Goal: Information Seeking & Learning: Learn about a topic

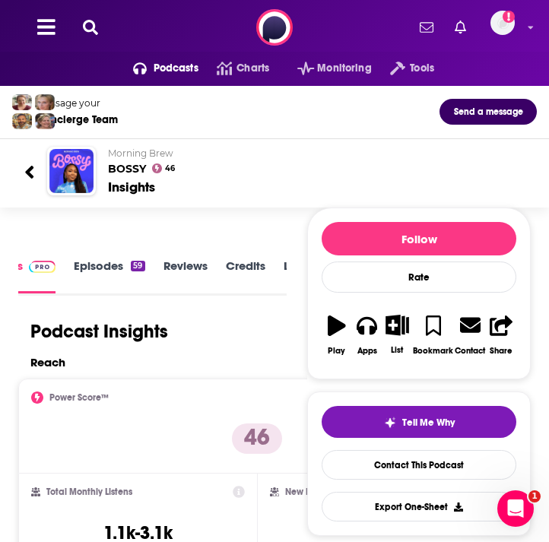
click at [77, 30] on div "Podcasts Charts Monitoring Tools For Business For Podcasters More Add a profile…" at bounding box center [274, 27] width 549 height 55
click at [100, 37] on div "Podcasts Charts Monitoring Tools For Business For Podcasters More Add a profile…" at bounding box center [274, 27] width 549 height 55
click at [80, 17] on div "Podcasts Charts Monitoring Tools For Business For Podcasters More Add a profile…" at bounding box center [274, 27] width 549 height 55
click at [91, 27] on icon at bounding box center [90, 27] width 15 height 15
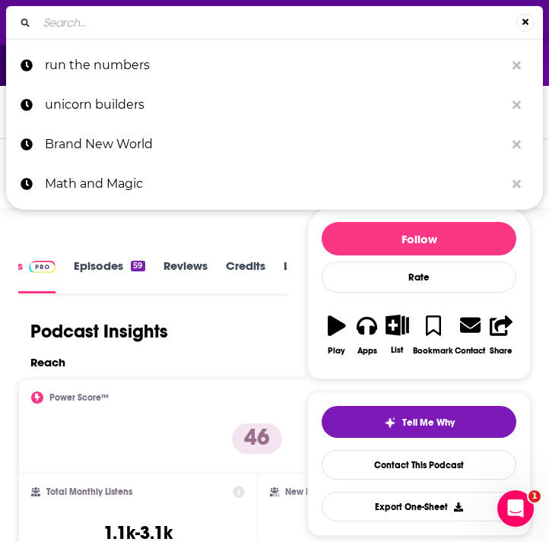
type input "[DATE][PERSON_NAME]"
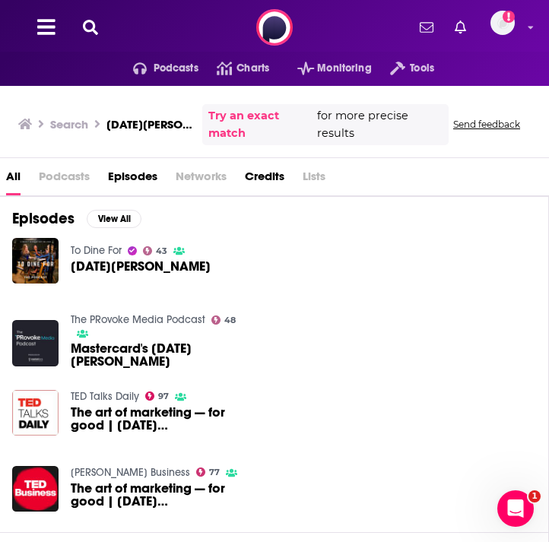
click at [80, 278] on div "To Dine For 43 Raja Rajamannar" at bounding box center [141, 260] width 140 height 47
click at [78, 260] on span "[DATE][PERSON_NAME]" at bounding box center [141, 266] width 140 height 13
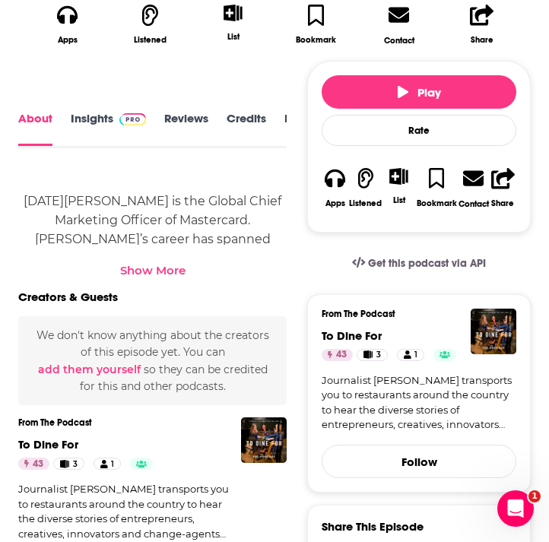
scroll to position [542, 0]
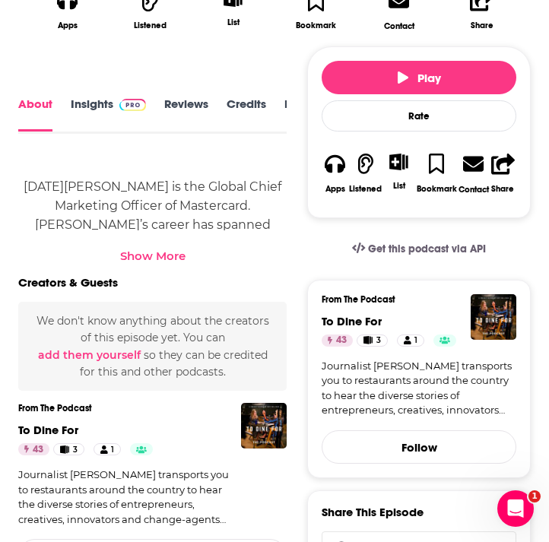
click at [160, 259] on div "Show More" at bounding box center [152, 256] width 65 height 14
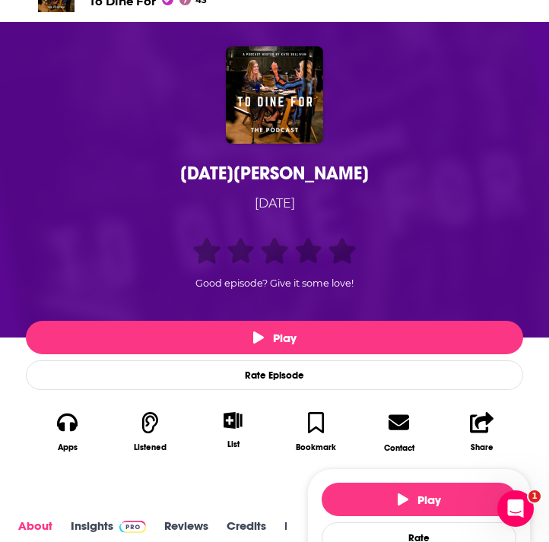
scroll to position [2, 0]
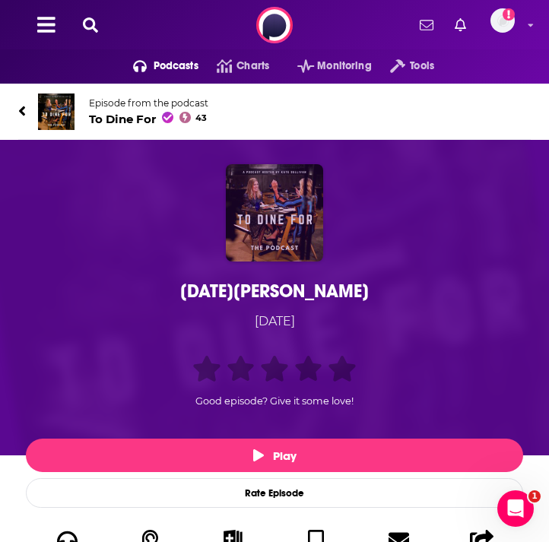
click at [262, 227] on img "Raja Rajamannar" at bounding box center [274, 212] width 97 height 97
click at [271, 196] on img "Raja Rajamannar" at bounding box center [274, 212] width 97 height 97
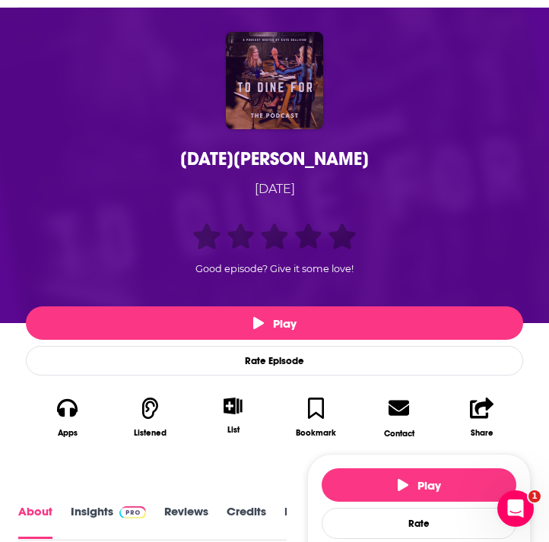
scroll to position [174, 0]
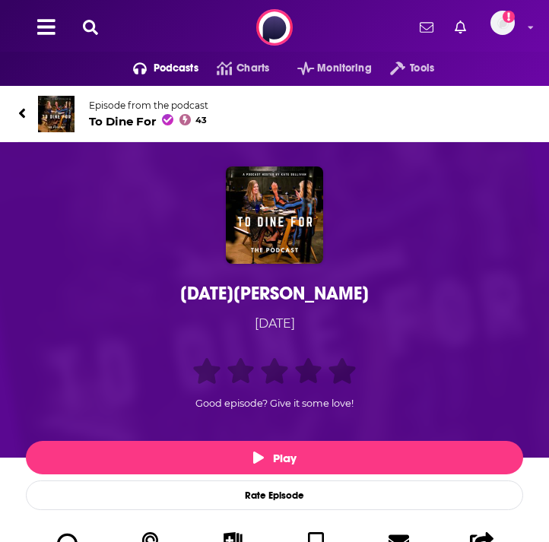
click at [21, 110] on icon at bounding box center [22, 113] width 8 height 15
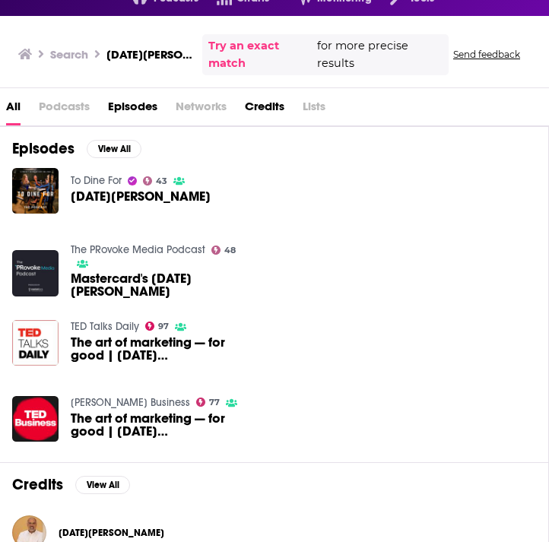
scroll to position [72, 0]
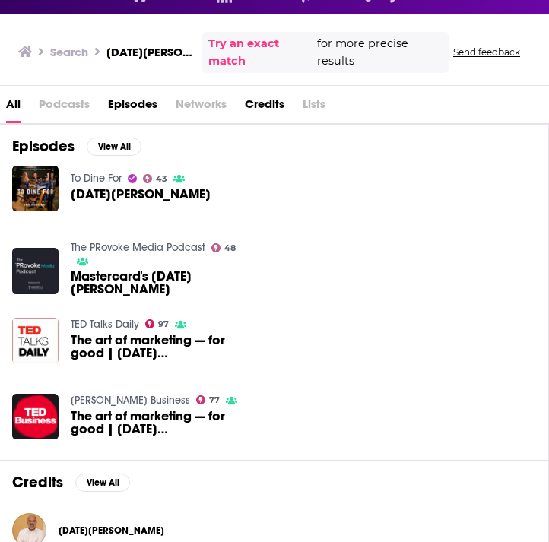
click at [132, 281] on span "Mastercard's [DATE][PERSON_NAME]" at bounding box center [157, 283] width 173 height 26
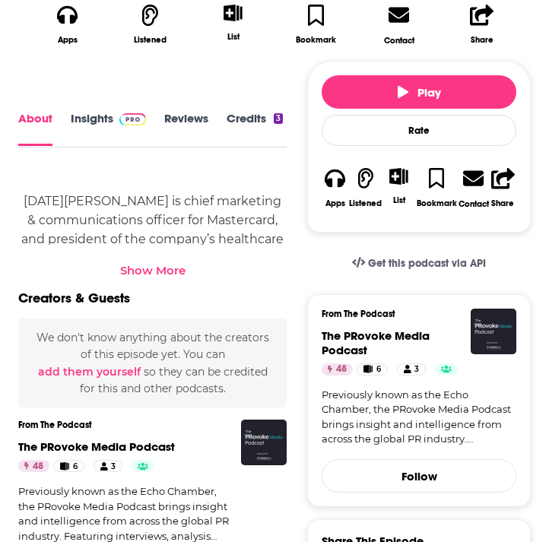
scroll to position [663, 0]
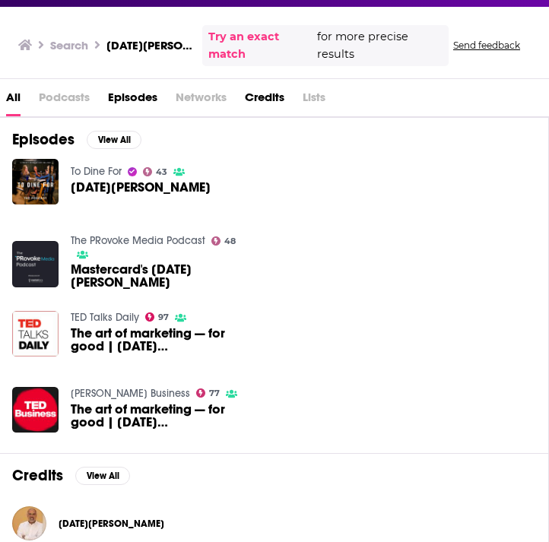
scroll to position [93, 0]
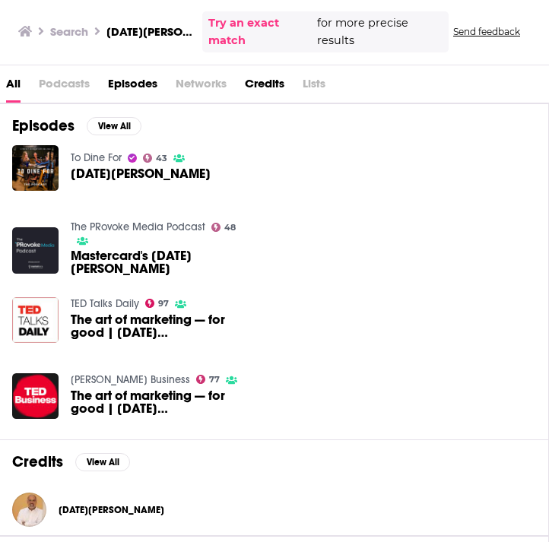
click at [188, 326] on span "The art of marketing — for good | [DATE][PERSON_NAME]" at bounding box center [157, 326] width 173 height 26
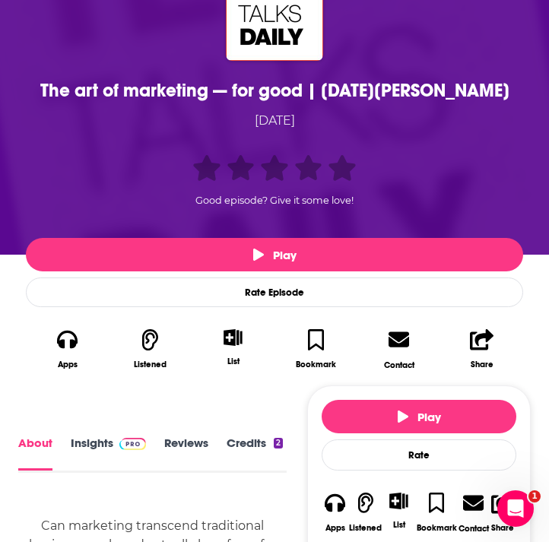
scroll to position [362, 0]
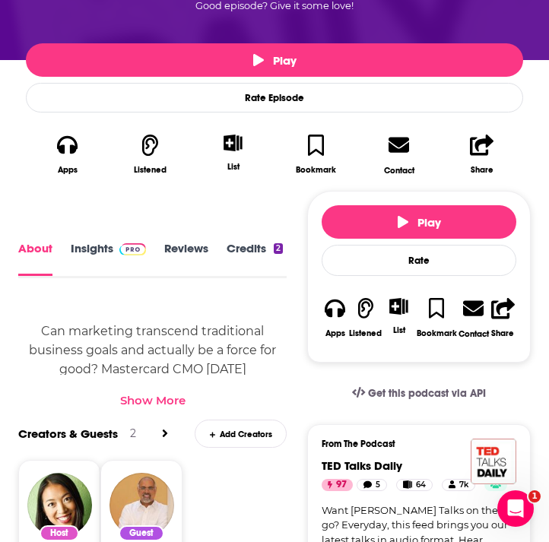
click at [162, 399] on div "Show More" at bounding box center [152, 400] width 65 height 14
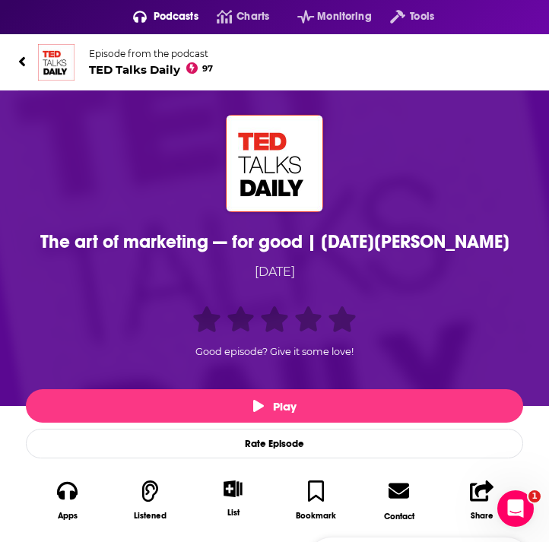
scroll to position [0, 0]
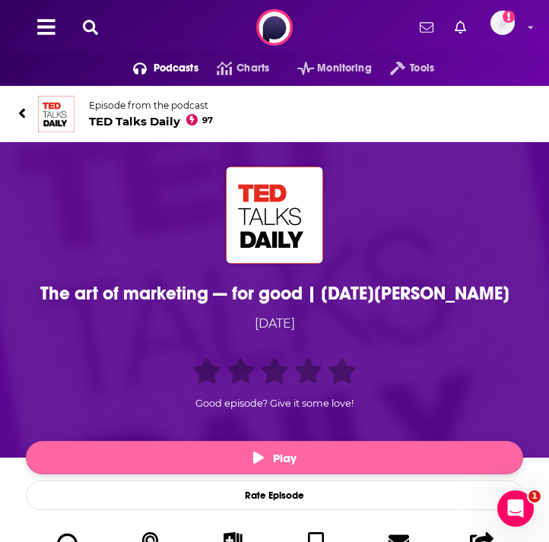
click at [183, 451] on button "Play" at bounding box center [275, 457] width 498 height 33
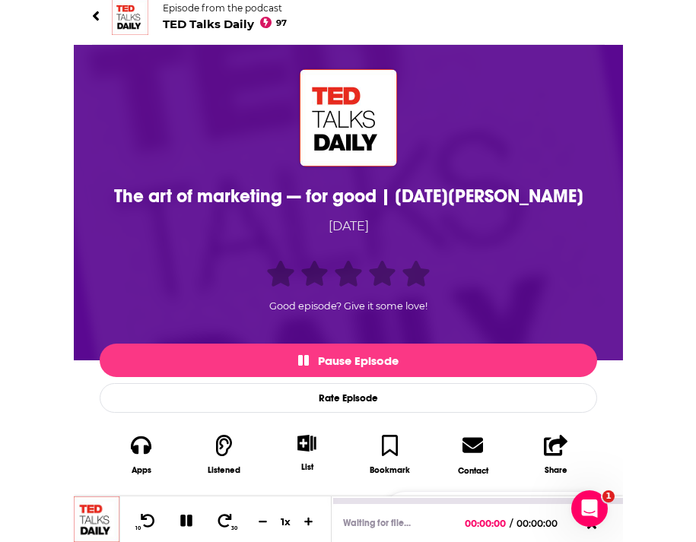
scroll to position [163, 0]
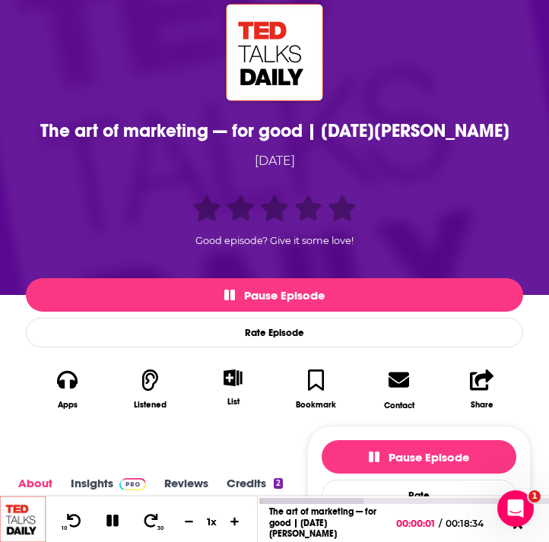
click at [320, 515] on link "The art of marketing — for good | [DATE][PERSON_NAME]" at bounding box center [322, 523] width 107 height 33
click at [24, 511] on img at bounding box center [23, 520] width 46 height 46
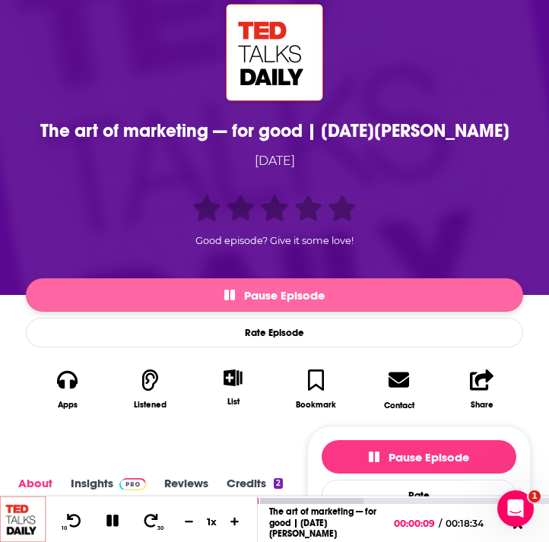
click at [262, 293] on span "Pause Episode" at bounding box center [274, 295] width 100 height 14
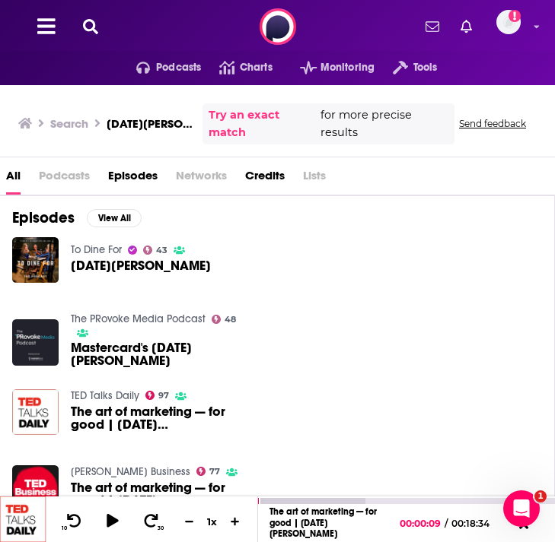
scroll to position [273, 0]
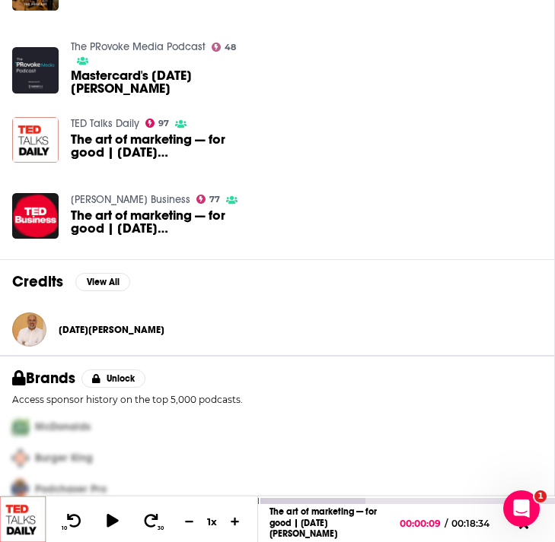
click at [82, 326] on span "[DATE][PERSON_NAME]" at bounding box center [112, 330] width 106 height 12
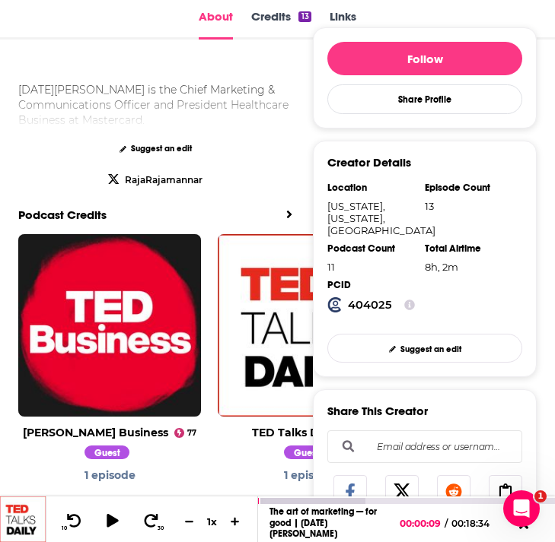
scroll to position [559, 0]
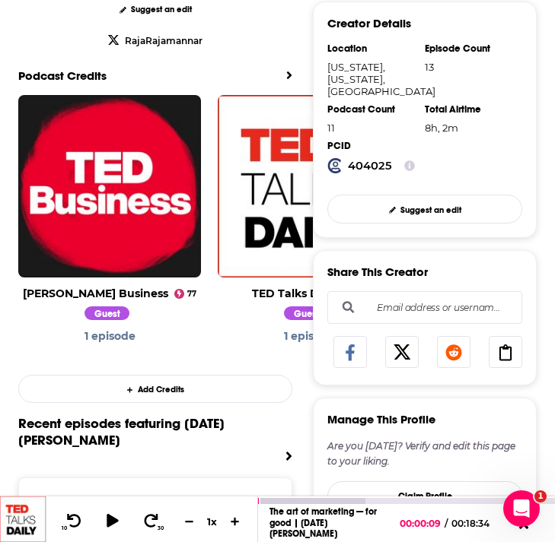
click at [290, 75] on icon "View All" at bounding box center [289, 76] width 5 height 8
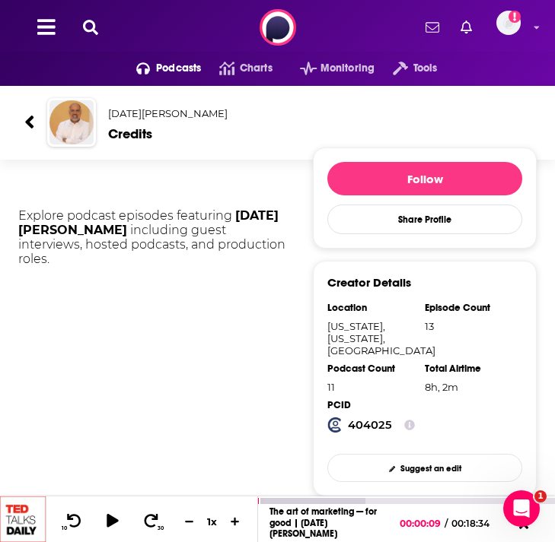
click at [26, 118] on icon at bounding box center [29, 122] width 11 height 21
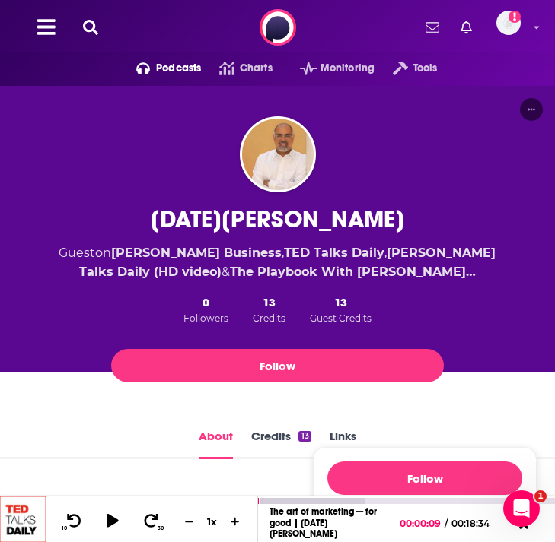
click at [94, 27] on icon at bounding box center [90, 27] width 15 height 15
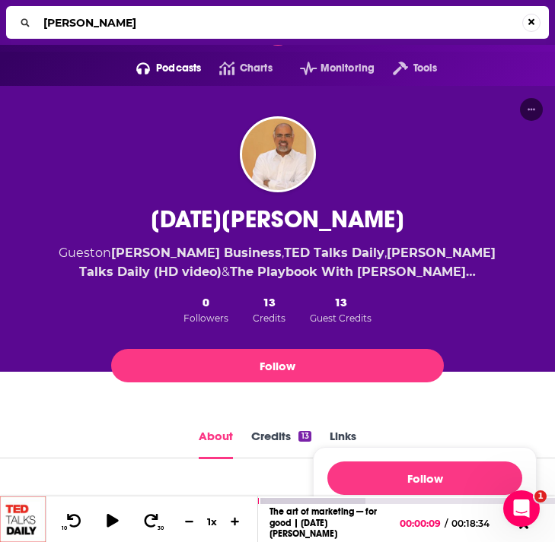
type input "[PERSON_NAME]"
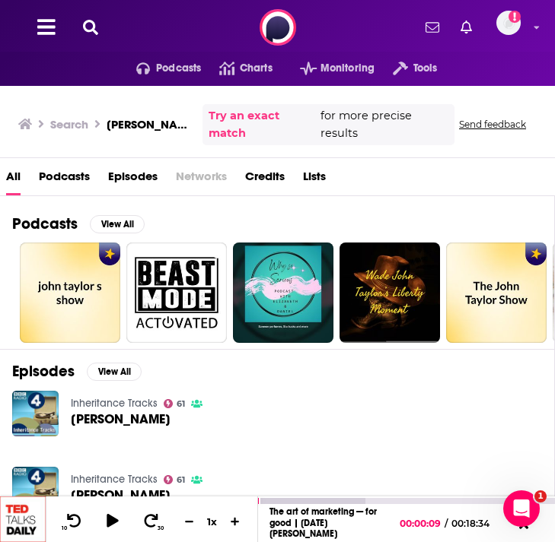
click at [123, 117] on h3 "[PERSON_NAME]" at bounding box center [152, 124] width 90 height 14
click at [88, 21] on icon at bounding box center [90, 27] width 15 height 15
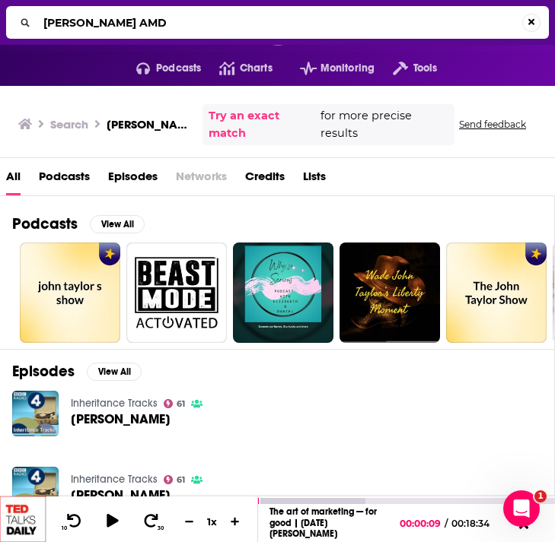
type input "[PERSON_NAME] AMD"
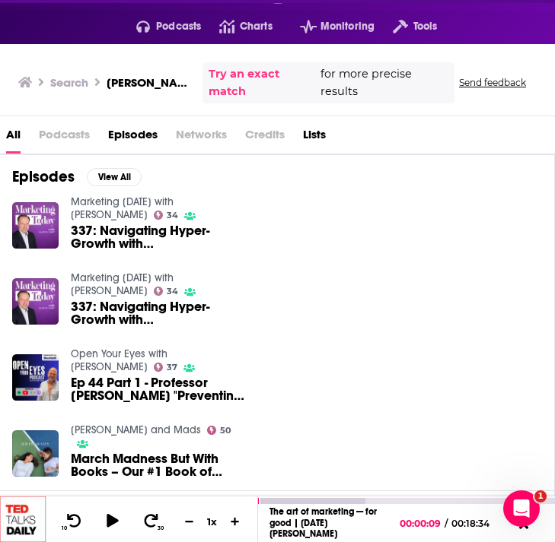
scroll to position [45, 0]
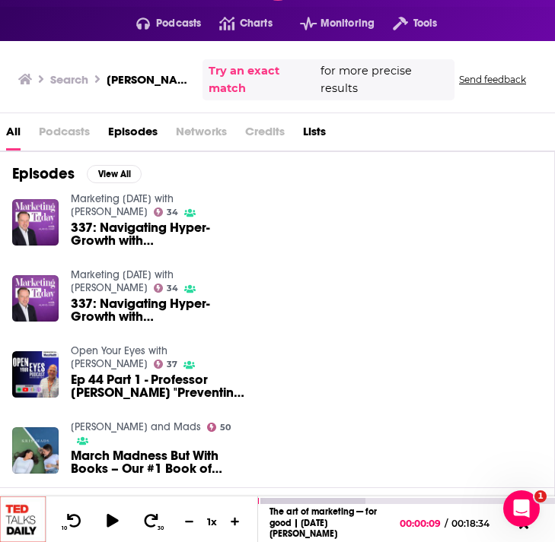
click at [126, 237] on span "337: Navigating Hyper-Growth with [PERSON_NAME], CMO at AMD" at bounding box center [157, 234] width 173 height 26
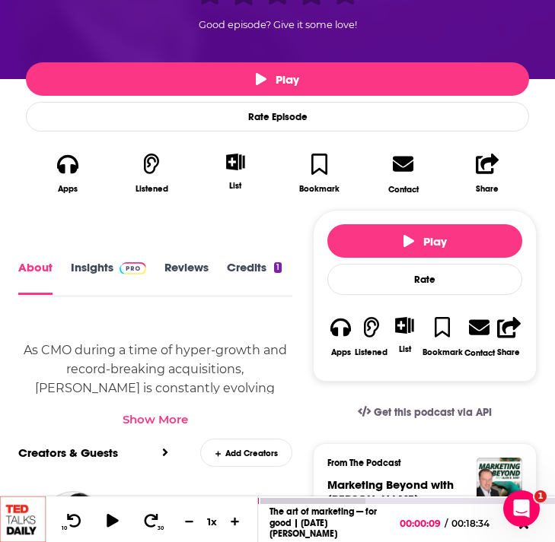
scroll to position [447, 0]
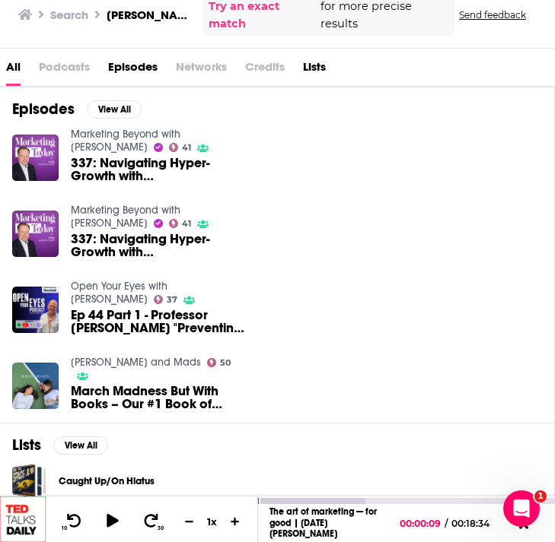
scroll to position [116, 0]
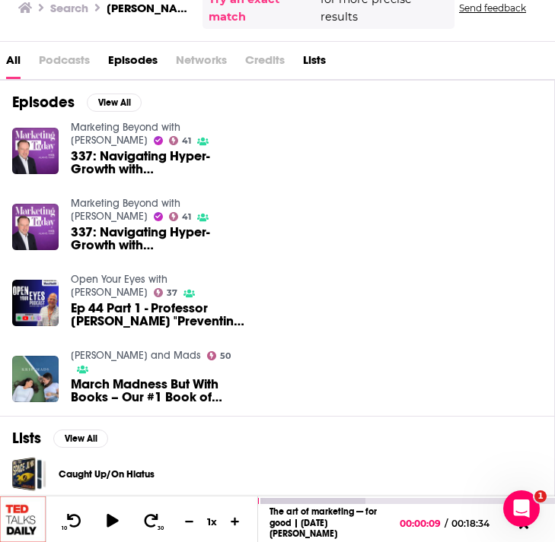
click at [192, 383] on span "March Madness But With Books – Our #1 Book of 2024 REVEALED!!!" at bounding box center [157, 391] width 173 height 26
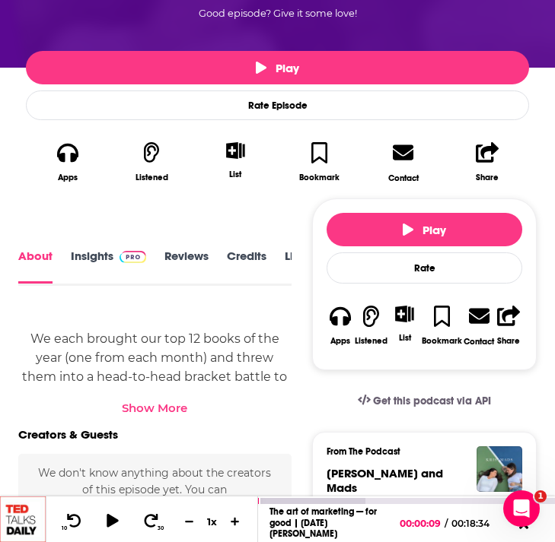
scroll to position [440, 0]
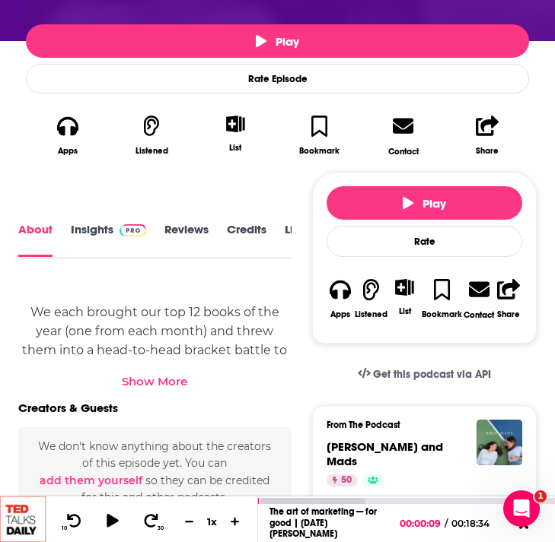
click at [154, 381] on div "Show More" at bounding box center [154, 381] width 65 height 14
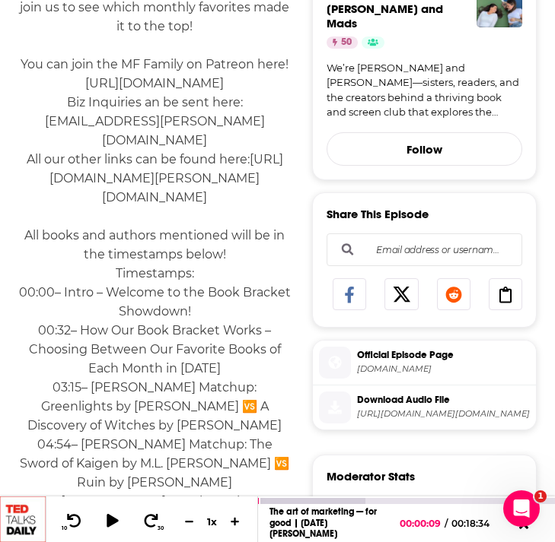
scroll to position [911, 0]
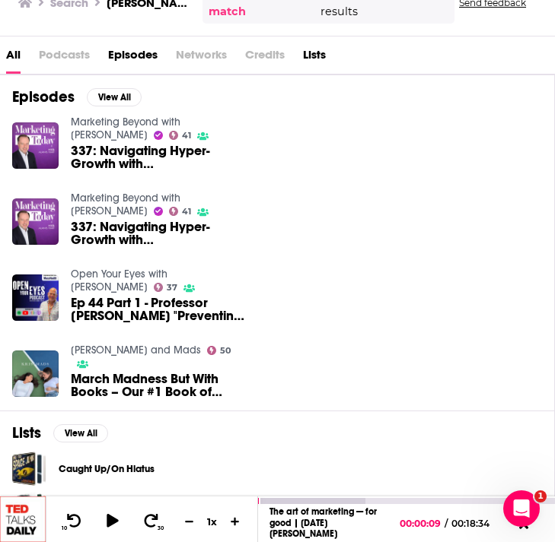
scroll to position [125, 0]
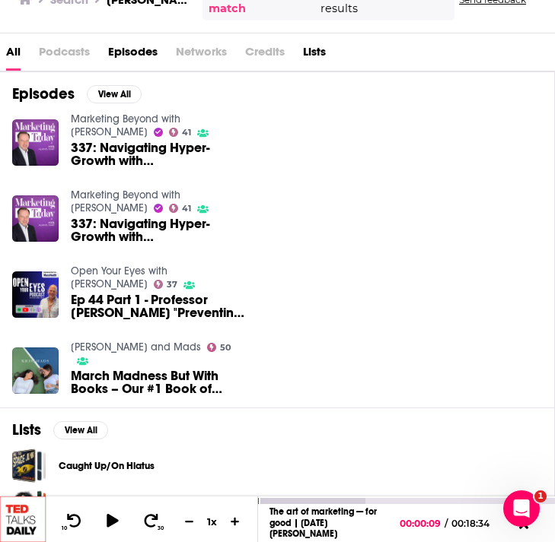
click at [148, 300] on span "Ep 44 Part 1 - Professor [PERSON_NAME] "Preventing Macular Degeneration Through…" at bounding box center [157, 307] width 173 height 26
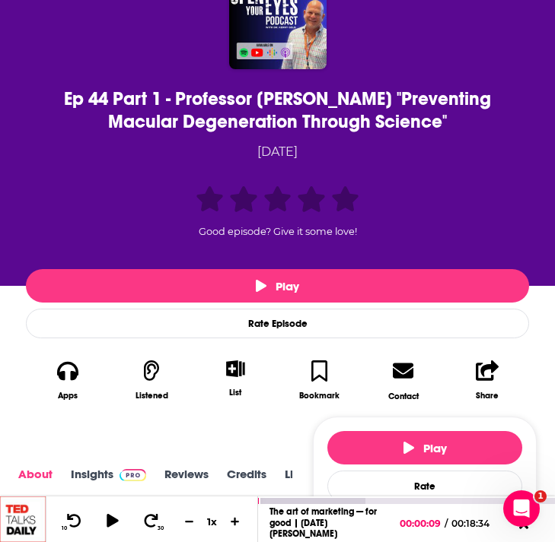
scroll to position [647, 0]
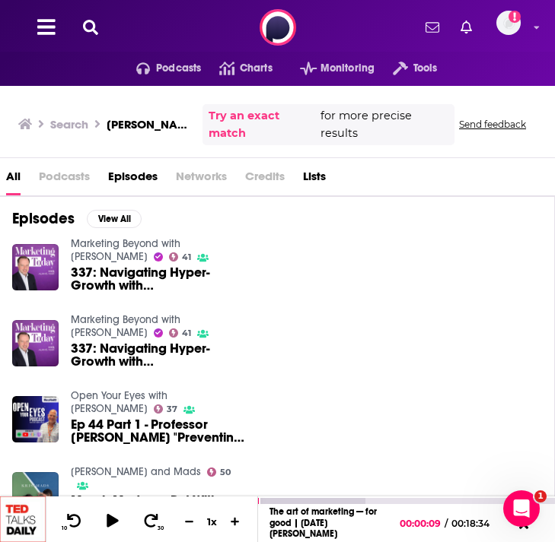
click at [93, 22] on icon at bounding box center [90, 27] width 15 height 15
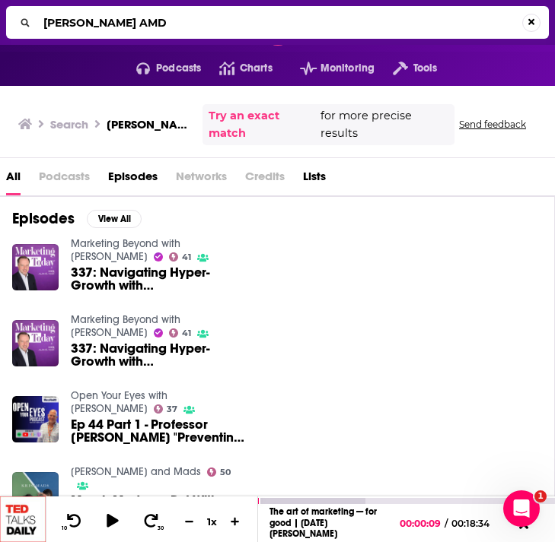
type input "[PERSON_NAME] AM"
drag, startPoint x: 154, startPoint y: 24, endPoint x: -37, endPoint y: 24, distance: 191.7
click at [0, 24] on html "Podcasts Features Solutions Account Company Resources Say Hello </> Developer A…" at bounding box center [277, 271] width 555 height 542
type input "[PERSON_NAME]"
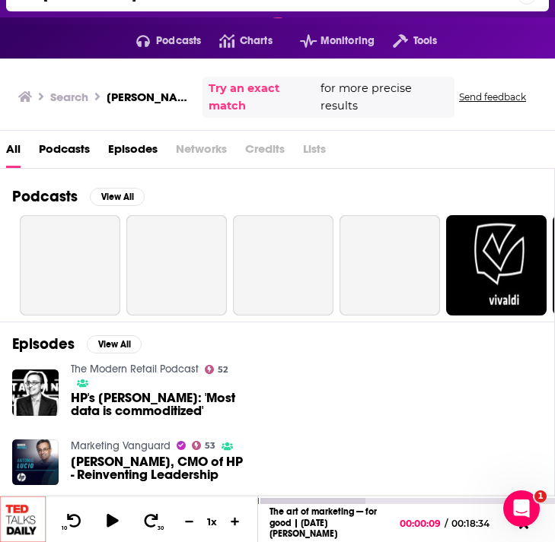
scroll to position [35, 0]
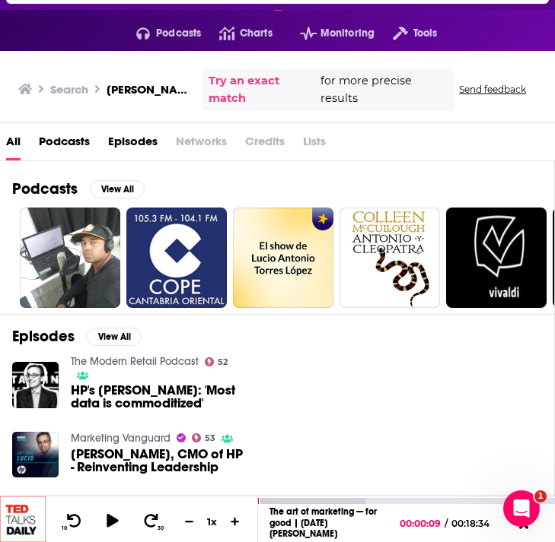
click at [113, 384] on span "HP's [PERSON_NAME]: 'Most data is commoditized'" at bounding box center [157, 397] width 173 height 26
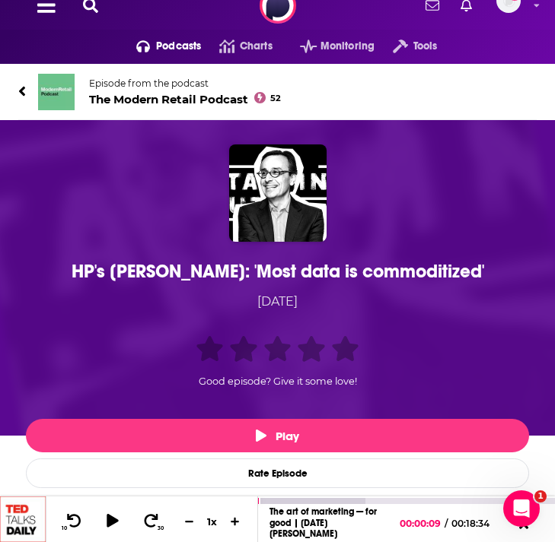
scroll to position [23, 0]
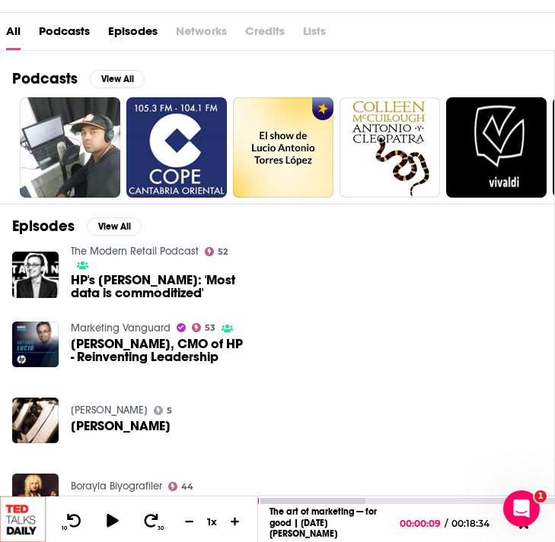
scroll to position [155, 0]
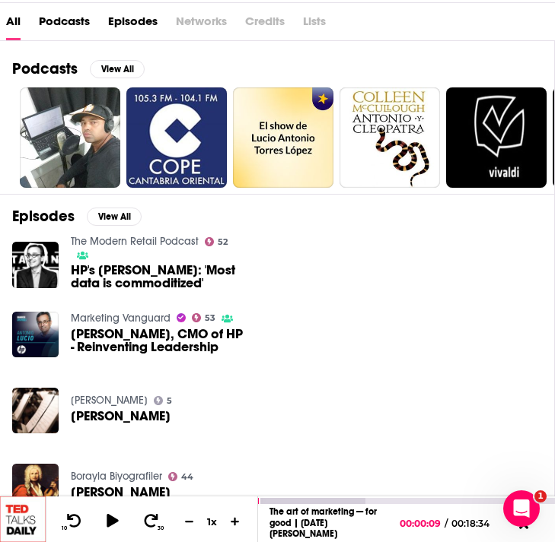
click at [124, 328] on span "[PERSON_NAME], CMO of HP - Reinventing Leadership" at bounding box center [157, 341] width 173 height 26
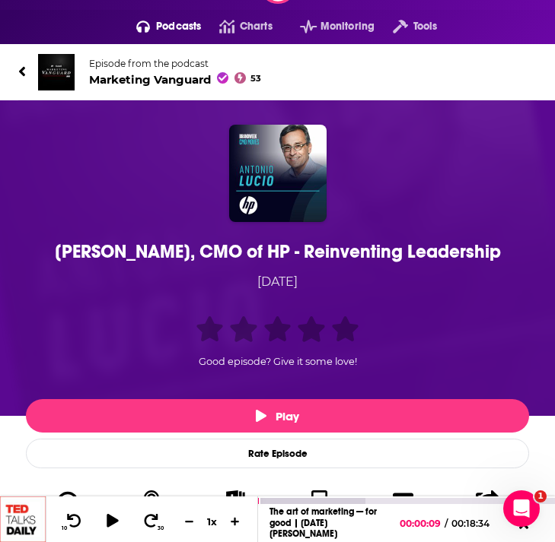
scroll to position [473, 0]
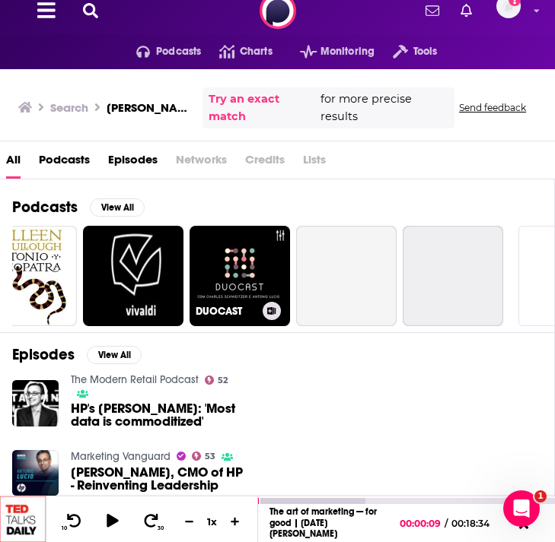
scroll to position [0, 369]
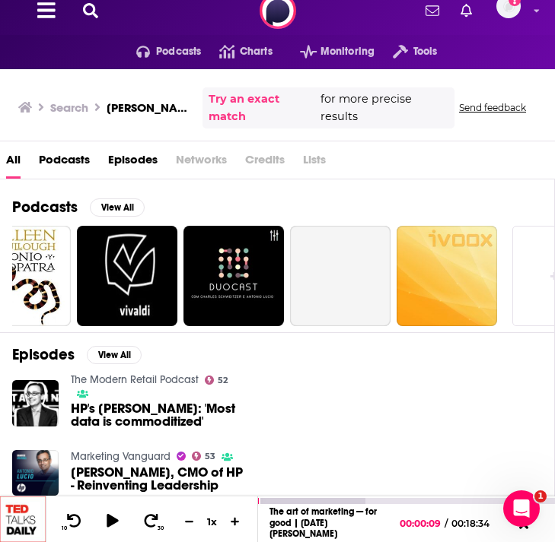
click at [150, 148] on span "Episodes" at bounding box center [132, 163] width 49 height 31
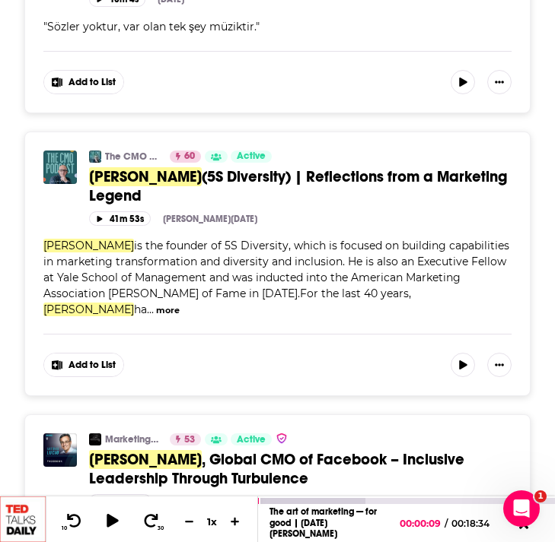
scroll to position [1071, 0]
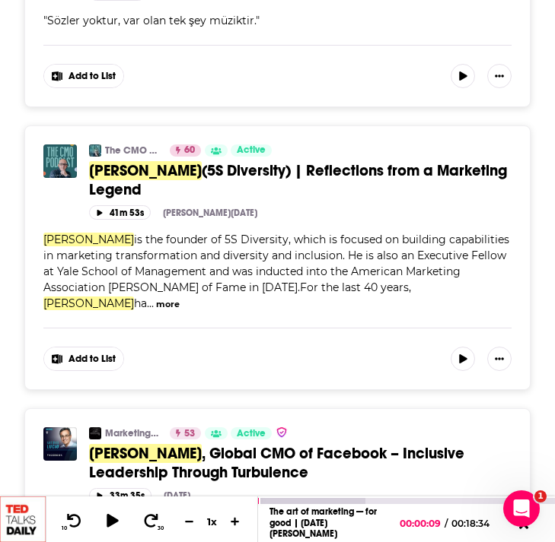
click at [104, 161] on span "[PERSON_NAME]" at bounding box center [145, 170] width 113 height 19
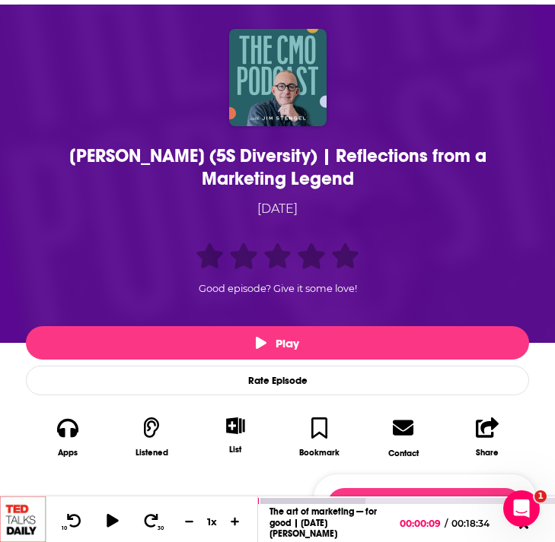
scroll to position [131, 0]
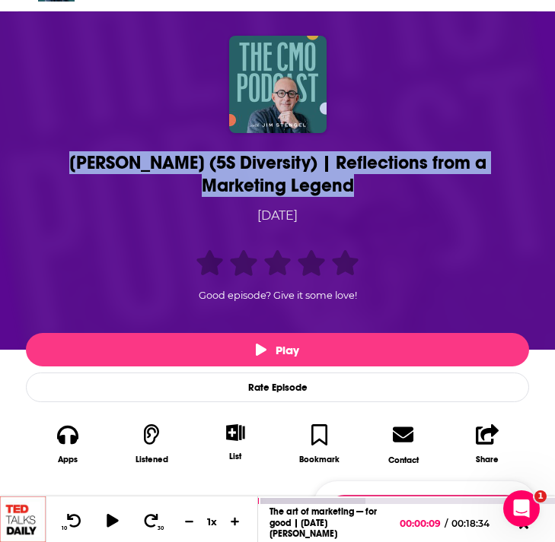
drag, startPoint x: 308, startPoint y: 175, endPoint x: 35, endPoint y: 169, distance: 273.2
click at [35, 169] on div "[PERSON_NAME] (5S Diversity) | Reflections from a Marketing Legend" at bounding box center [277, 174] width 495 height 46
copy h1 "[PERSON_NAME] (5S Diversity) | Reflections from a Marketing Legend"
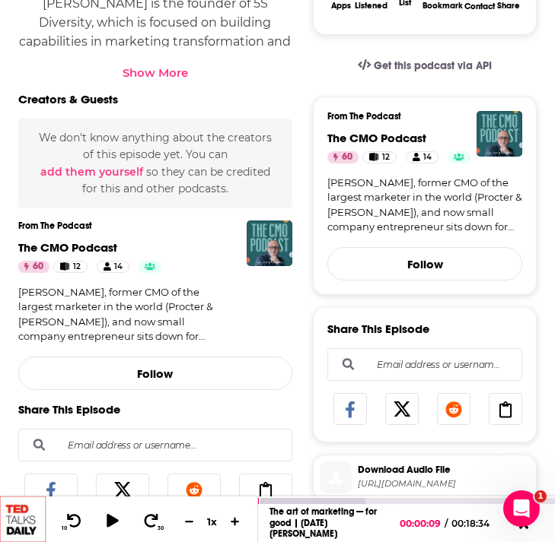
scroll to position [748, 0]
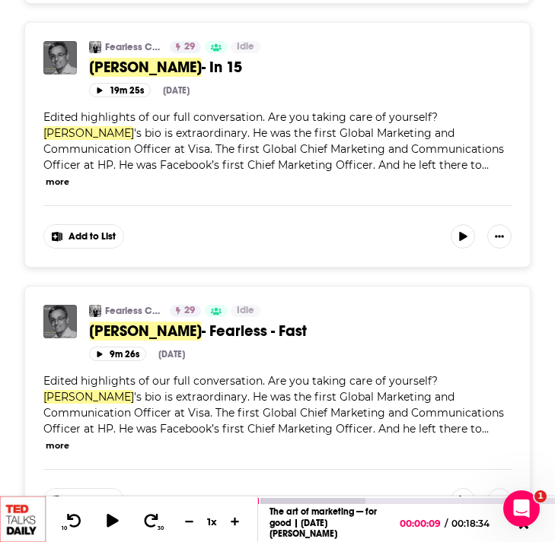
scroll to position [2454, 0]
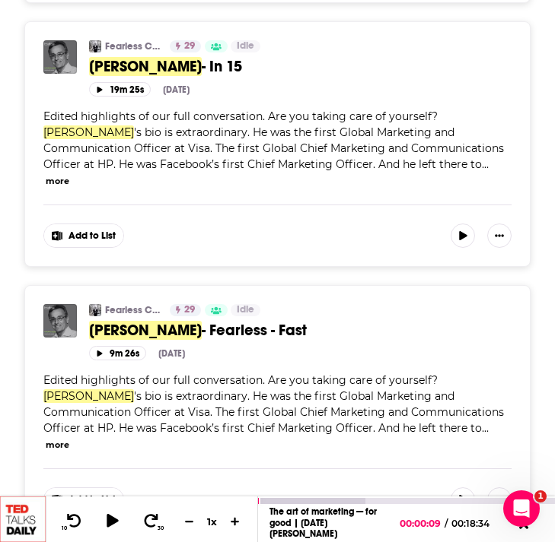
click at [108, 304] on link "Fearless Creative Leadership" at bounding box center [132, 310] width 55 height 12
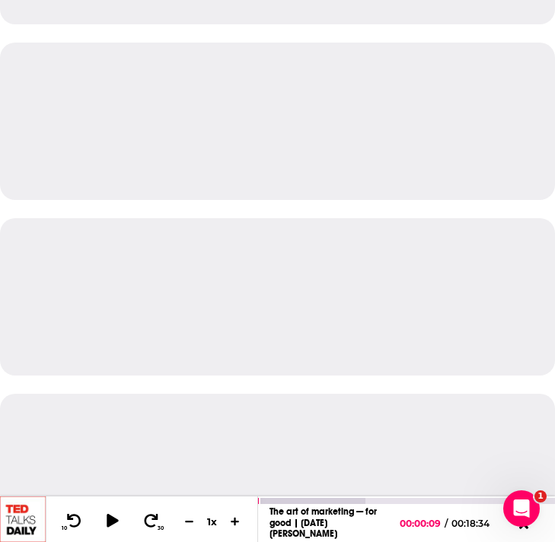
scroll to position [5907, 0]
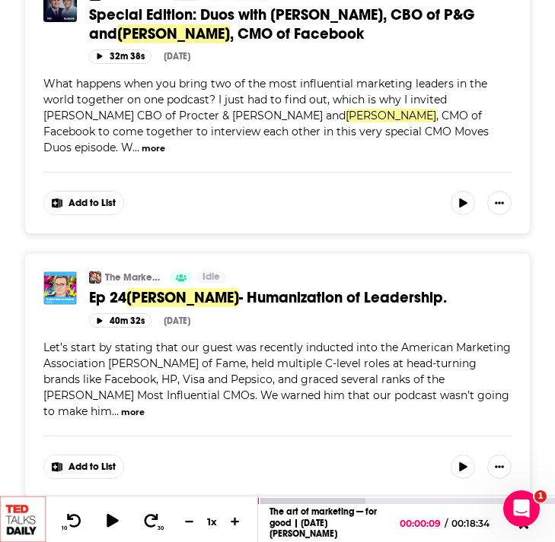
scroll to position [6298, 0]
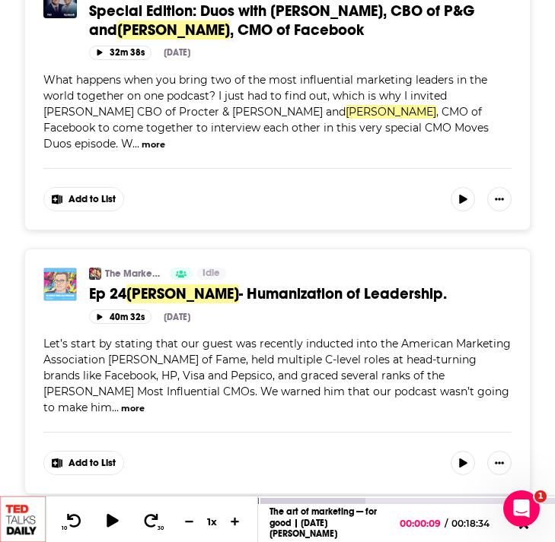
click at [52, 268] on img "Ep 24 Antonio Lucio - Humanization of Leadership." at bounding box center [59, 284] width 33 height 33
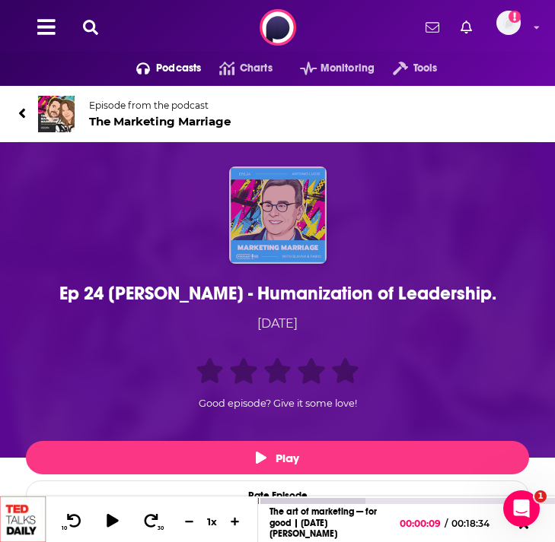
click at [274, 210] on img "Ep 24 Antonio Lucio - Humanization of Leadership." at bounding box center [277, 215] width 97 height 97
click at [263, 213] on img "Ep 24 Antonio Lucio - Humanization of Leadership." at bounding box center [277, 215] width 97 height 97
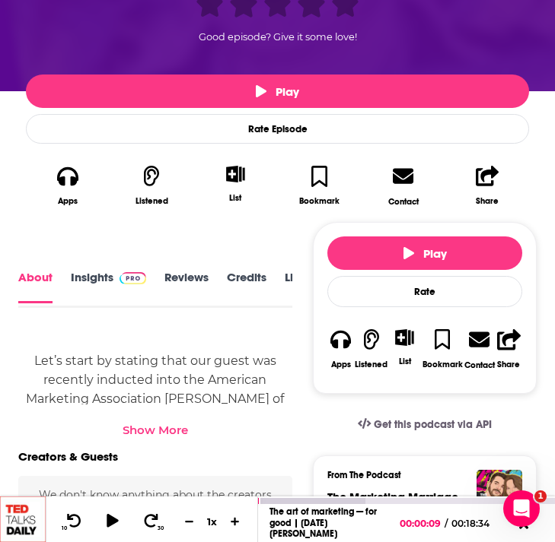
scroll to position [384, 0]
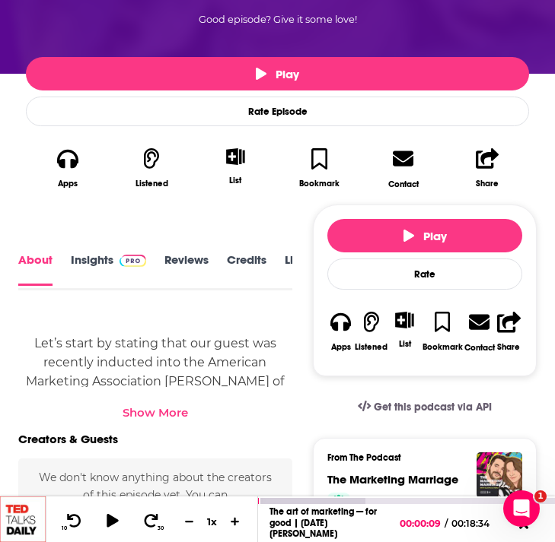
click at [101, 257] on link "Insights" at bounding box center [108, 269] width 75 height 33
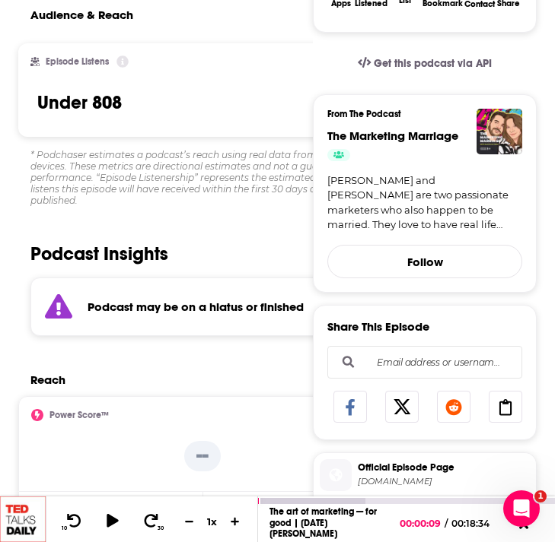
scroll to position [332, 0]
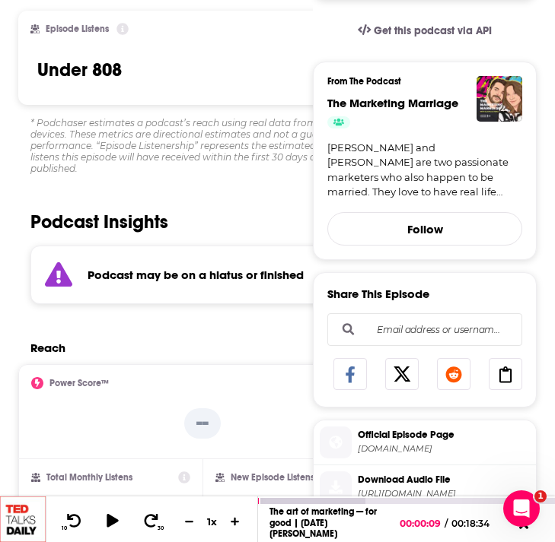
click at [159, 279] on strong "Podcast may be on a hiatus or finished" at bounding box center [195, 275] width 216 height 14
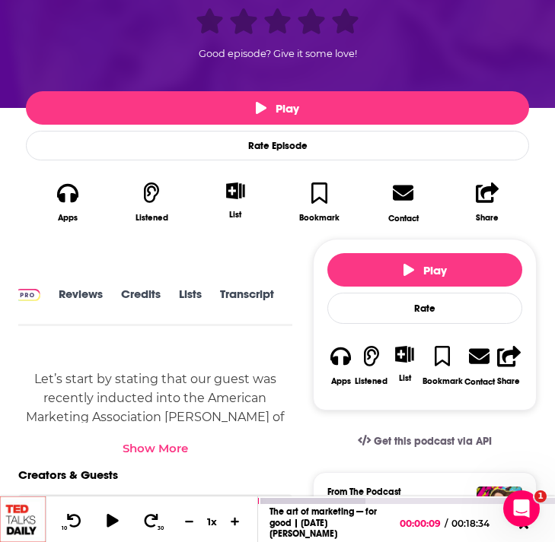
scroll to position [588, 0]
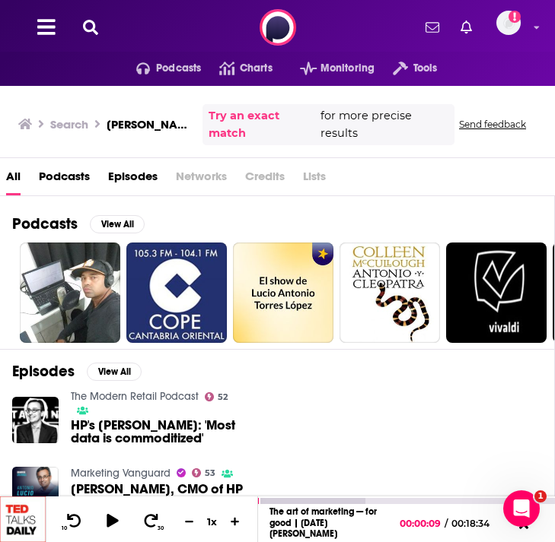
click at [135, 164] on span "Episodes" at bounding box center [132, 179] width 49 height 31
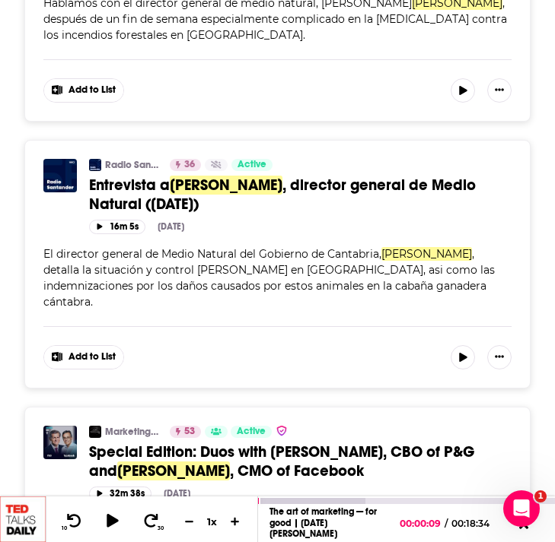
scroll to position [5907, 0]
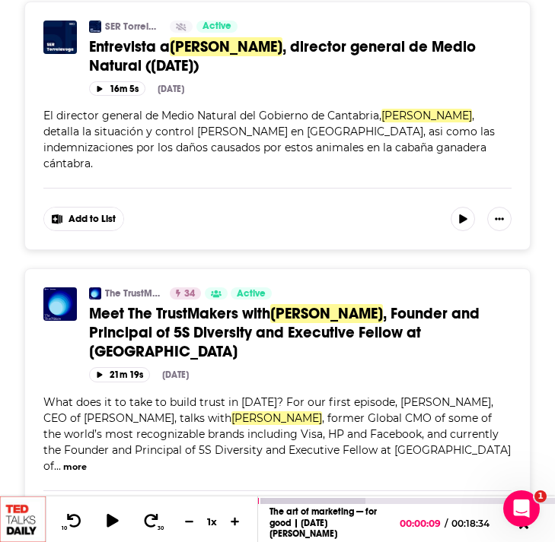
scroll to position [11140, 0]
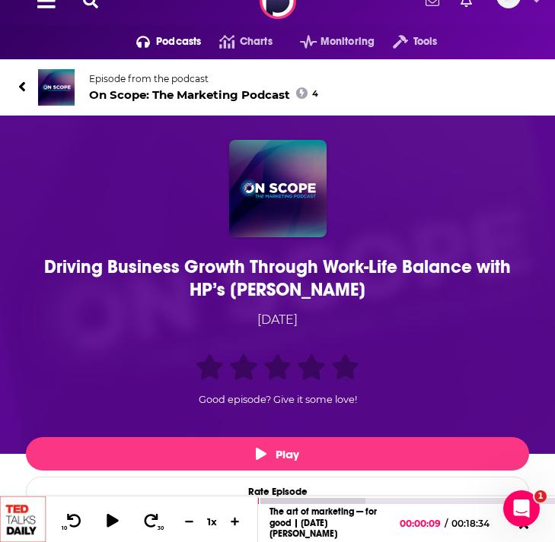
scroll to position [33, 0]
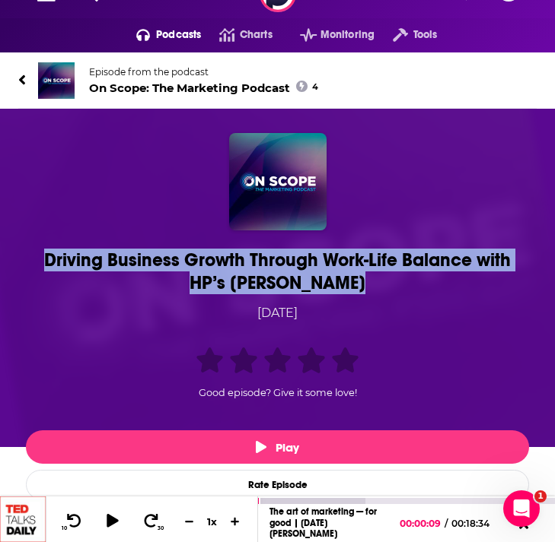
drag, startPoint x: 398, startPoint y: 280, endPoint x: 32, endPoint y: 263, distance: 366.3
click at [32, 263] on div "Driving Business Growth Through Work-Life Balance with HP’s [PERSON_NAME]" at bounding box center [277, 272] width 495 height 46
copy h1 "Driving Business Growth Through Work-Life Balance with HP’s [PERSON_NAME]"
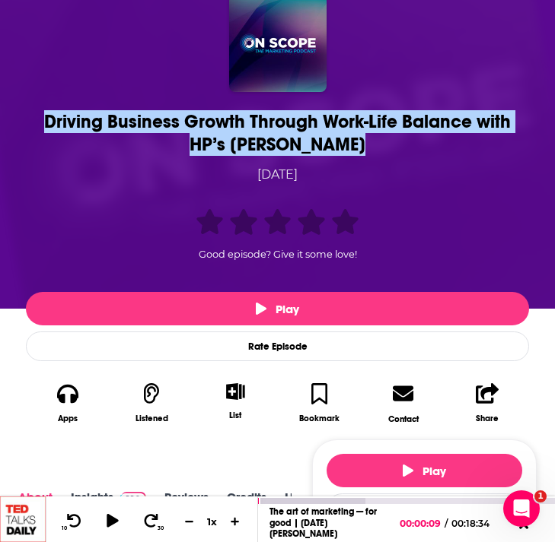
scroll to position [173, 0]
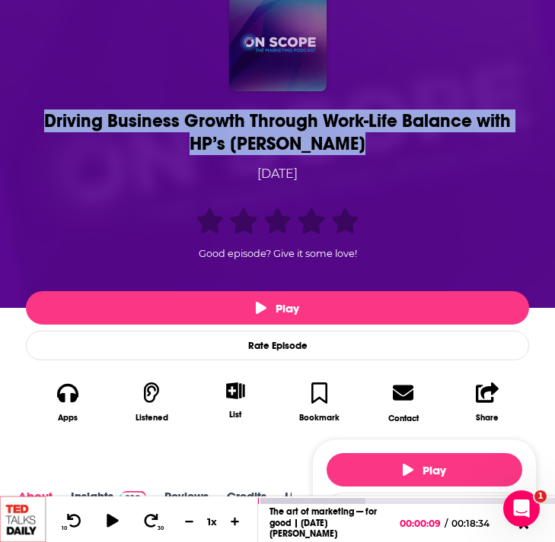
click at [256, 45] on img "Driving Business Growth Through Work-Life Balance with HP’s Antonio Lucio" at bounding box center [277, 42] width 97 height 97
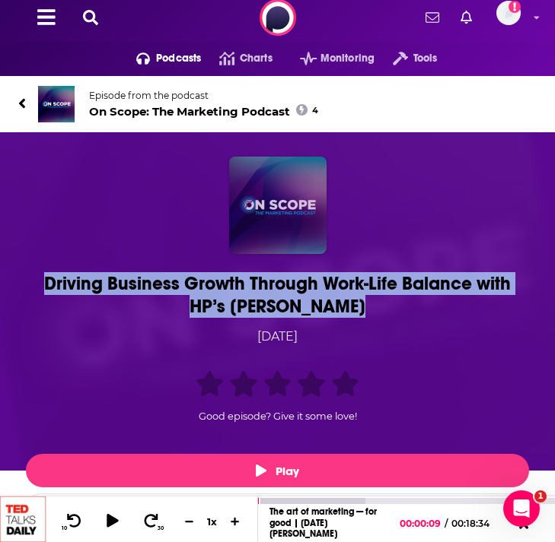
scroll to position [0, 0]
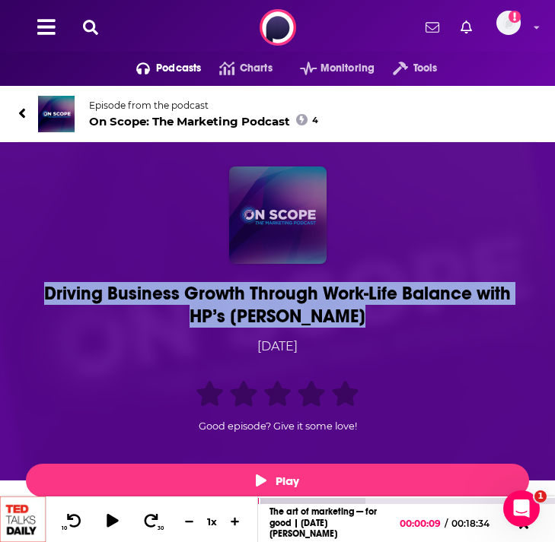
click at [261, 185] on img "Driving Business Growth Through Work-Life Balance with HP’s Antonio Lucio" at bounding box center [277, 215] width 97 height 97
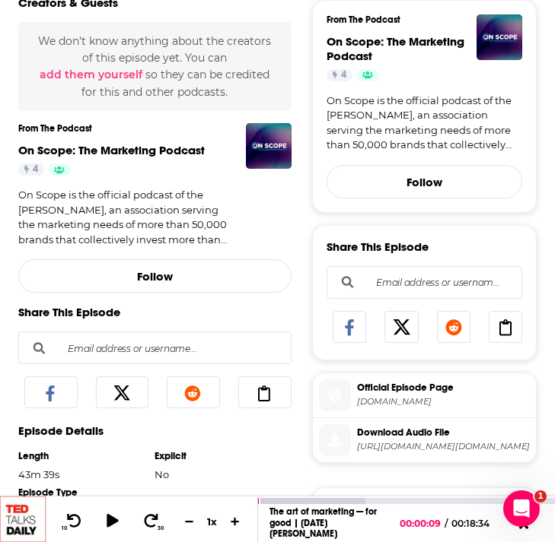
scroll to position [844, 0]
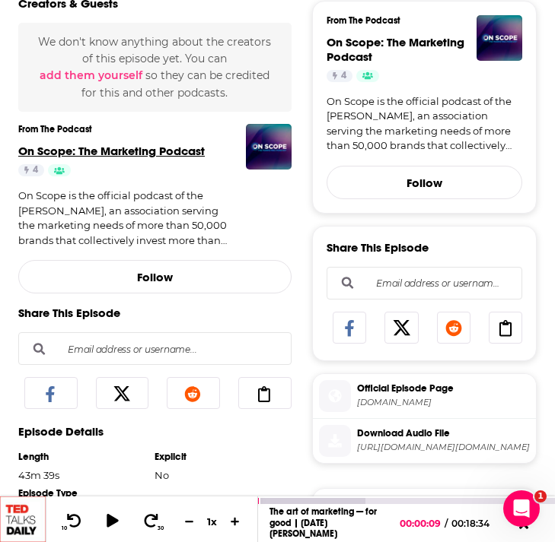
click at [103, 149] on span "On Scope: The Marketing Podcast" at bounding box center [111, 151] width 186 height 14
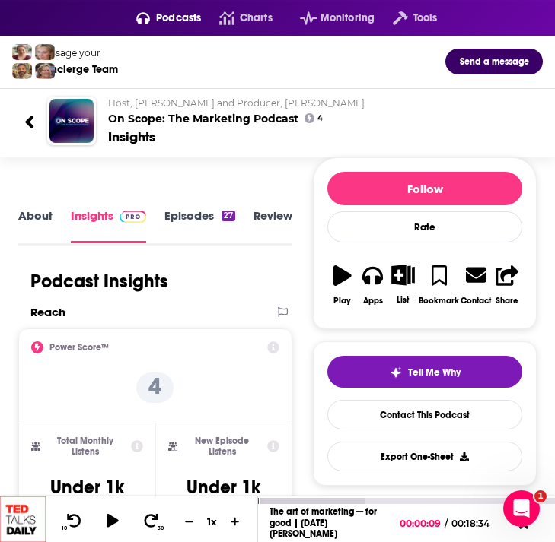
scroll to position [227, 0]
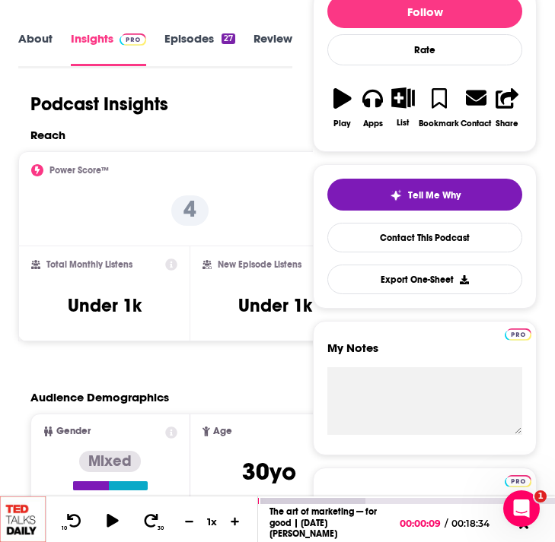
click at [42, 43] on link "About" at bounding box center [35, 48] width 34 height 34
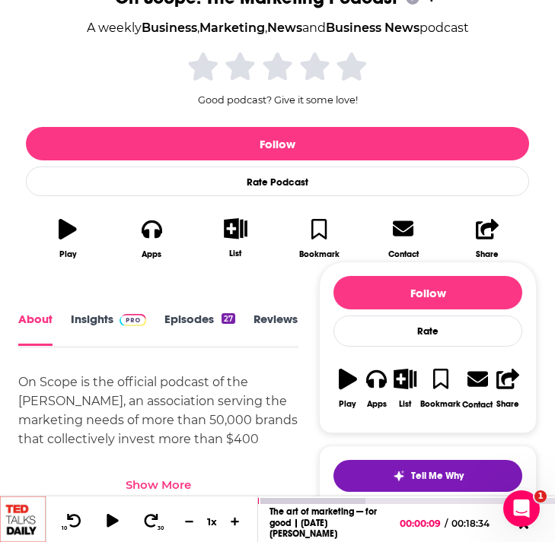
scroll to position [417, 0]
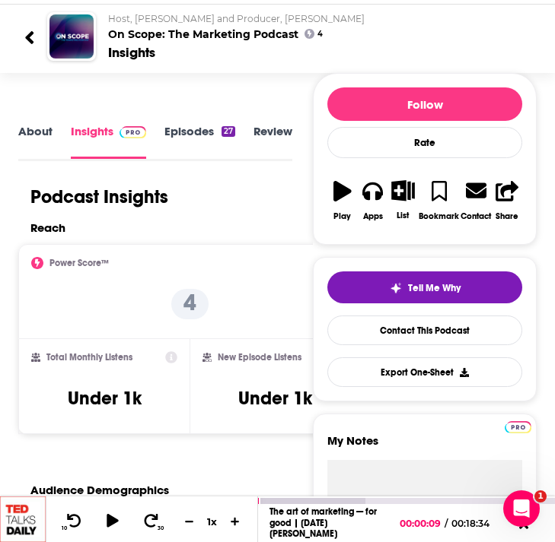
scroll to position [256, 0]
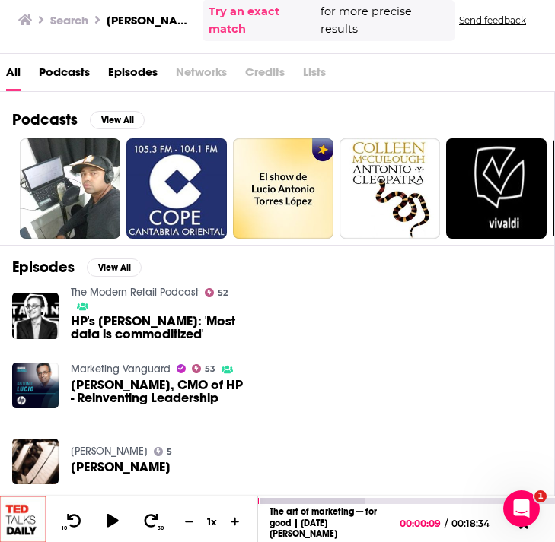
scroll to position [102, 0]
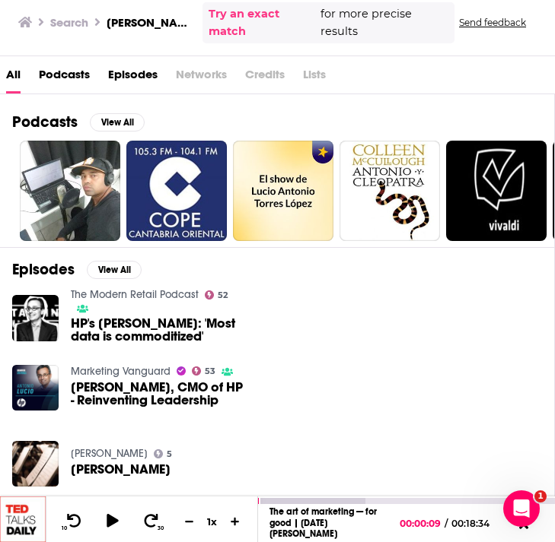
click at [132, 62] on span "Episodes" at bounding box center [132, 77] width 49 height 31
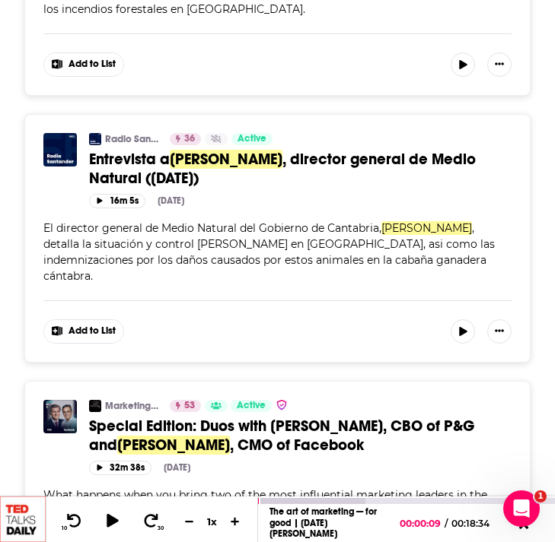
scroll to position [5907, 0]
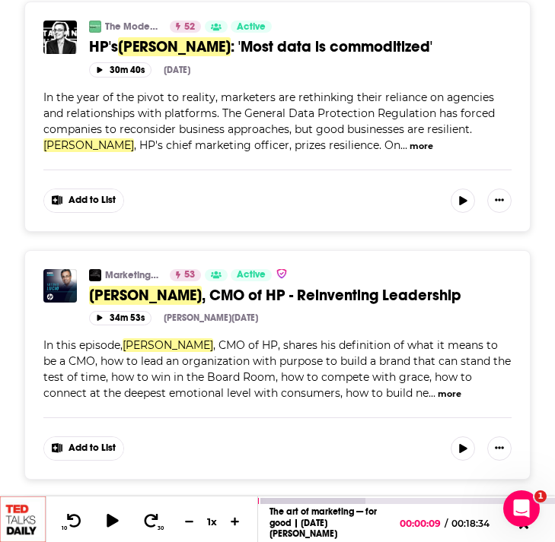
scroll to position [0, 0]
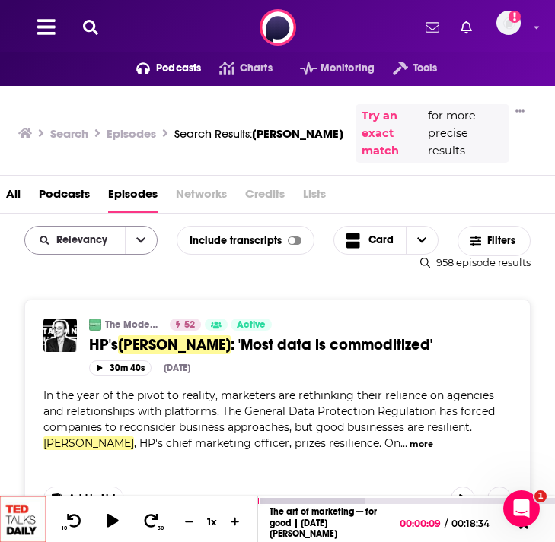
click at [139, 235] on icon "open menu" at bounding box center [140, 240] width 9 height 11
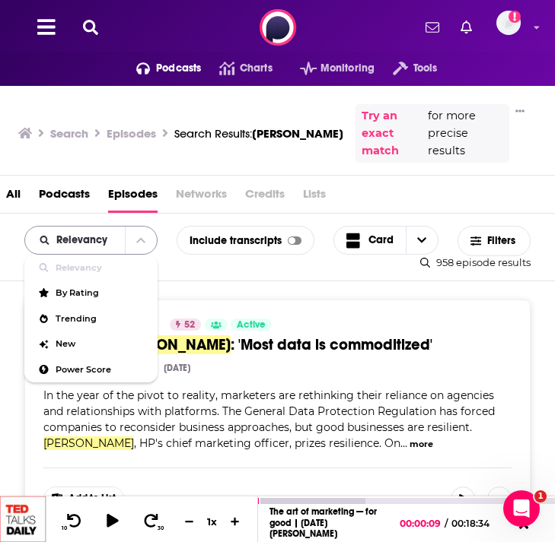
click at [78, 235] on span "Relevancy" at bounding box center [84, 240] width 56 height 11
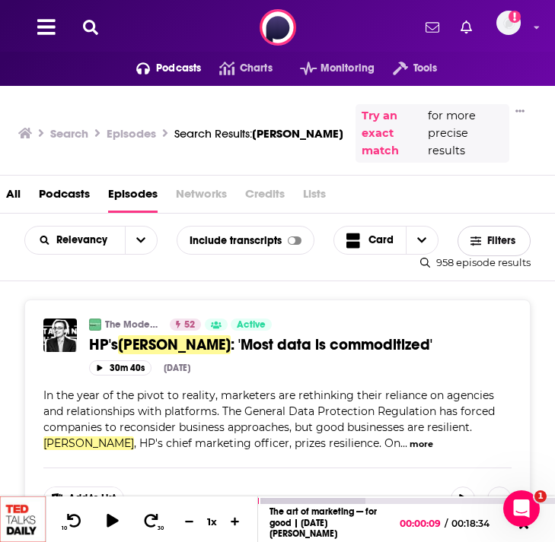
click at [494, 226] on button "Filters" at bounding box center [493, 241] width 73 height 30
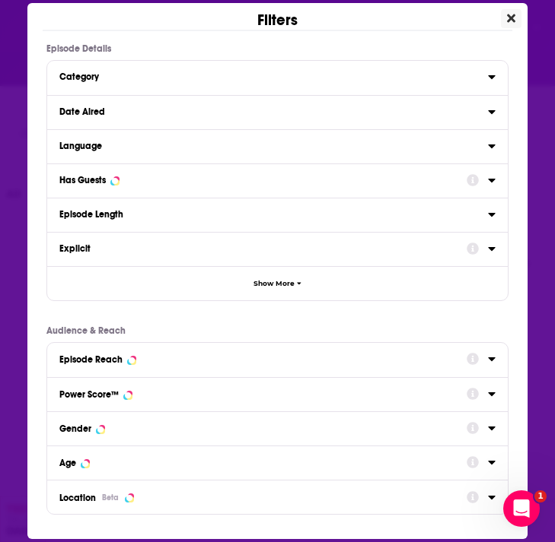
click at [508, 15] on icon "Close" at bounding box center [511, 18] width 8 height 8
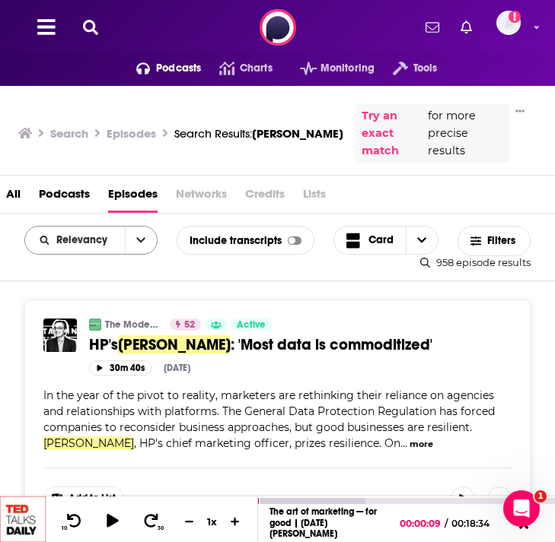
click at [81, 235] on span "Relevancy" at bounding box center [84, 240] width 56 height 11
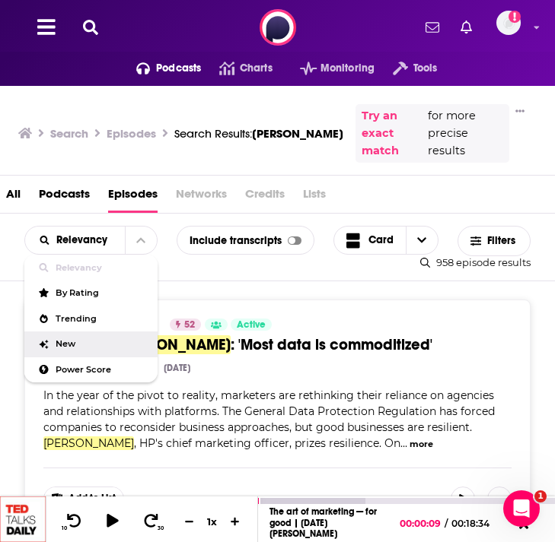
click at [76, 340] on span "New" at bounding box center [101, 344] width 90 height 8
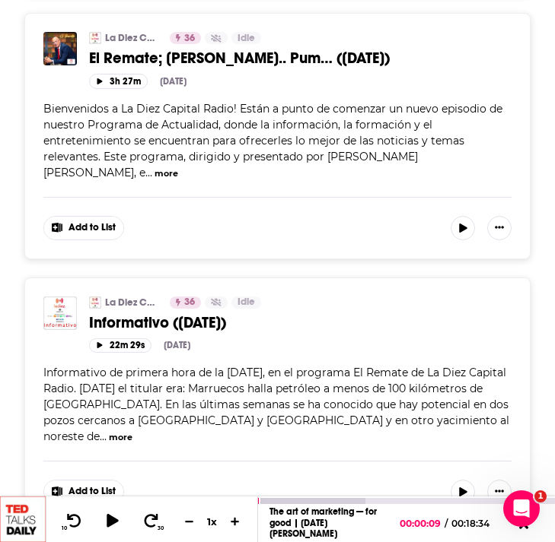
scroll to position [6299, 0]
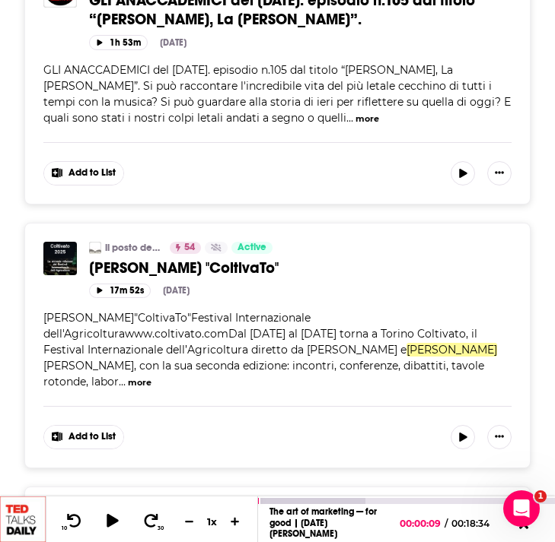
scroll to position [8968, 0]
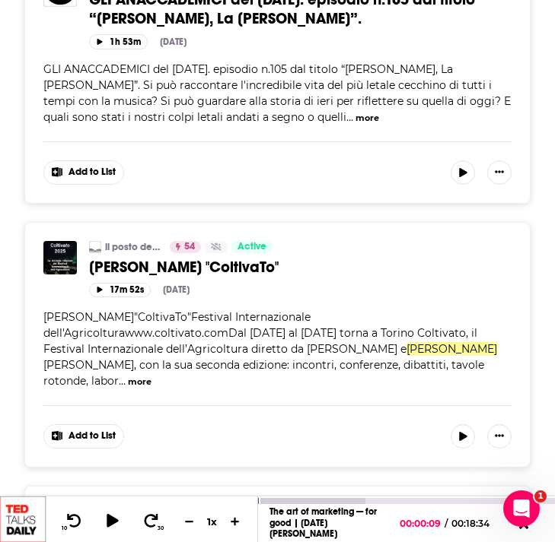
click at [49, 505] on img "41: antonio lucio opens up about his own mental health journey and the future o…" at bounding box center [59, 521] width 33 height 33
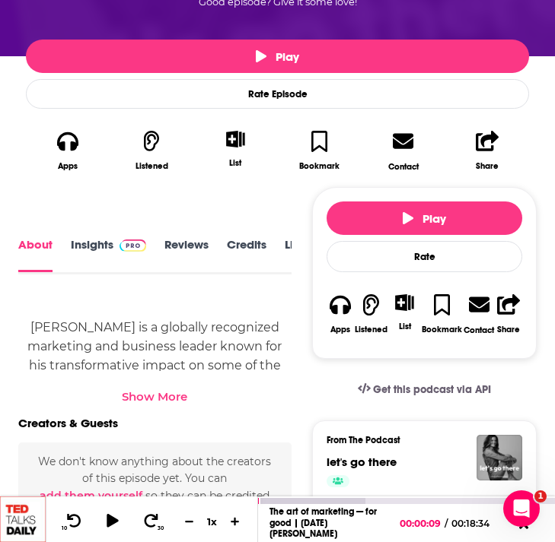
scroll to position [430, 0]
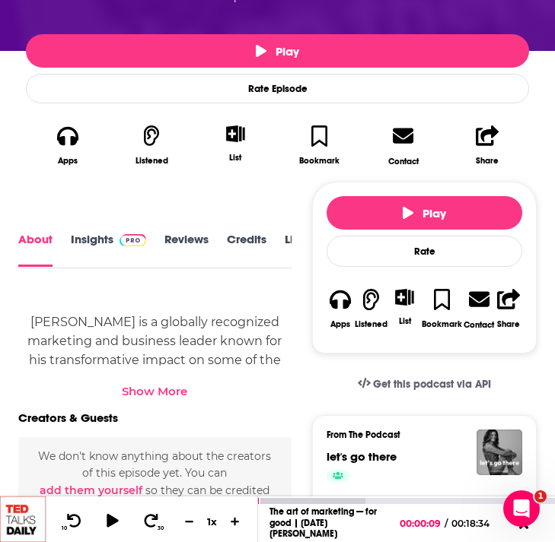
click at [158, 388] on div "Show More" at bounding box center [154, 391] width 65 height 14
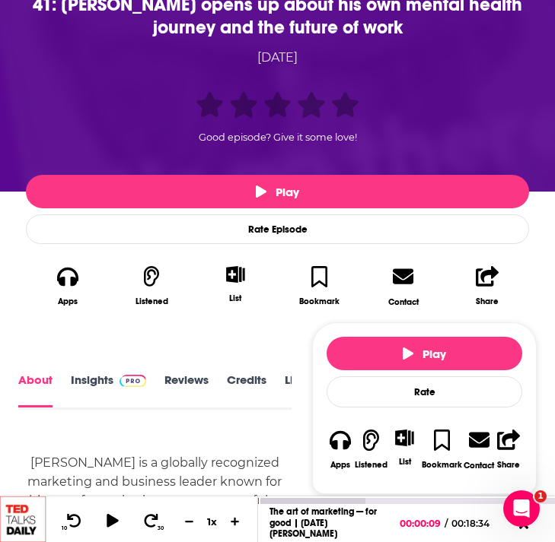
scroll to position [68, 0]
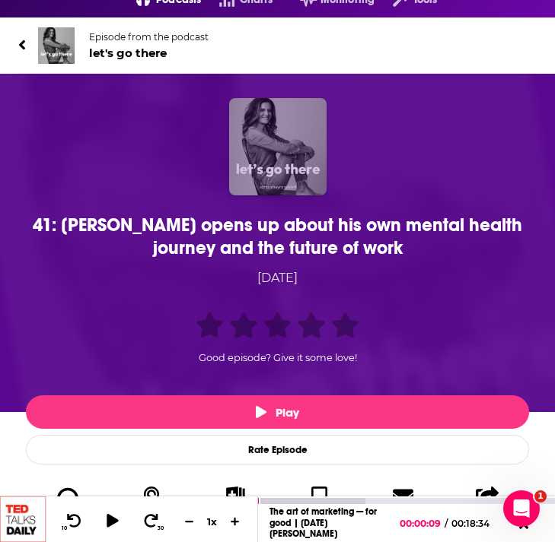
click at [267, 183] on img "41: antonio lucio opens up about his own mental health journey and the future o…" at bounding box center [277, 146] width 97 height 97
click at [271, 157] on img "41: antonio lucio opens up about his own mental health journey and the future o…" at bounding box center [277, 146] width 97 height 97
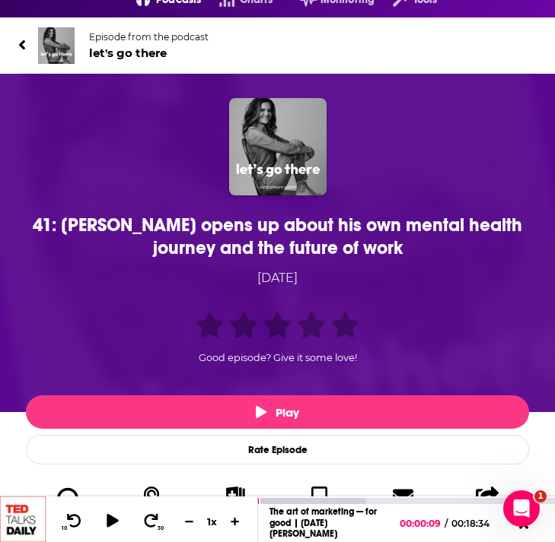
click at [110, 273] on div "[DATE]" at bounding box center [278, 279] width 446 height 20
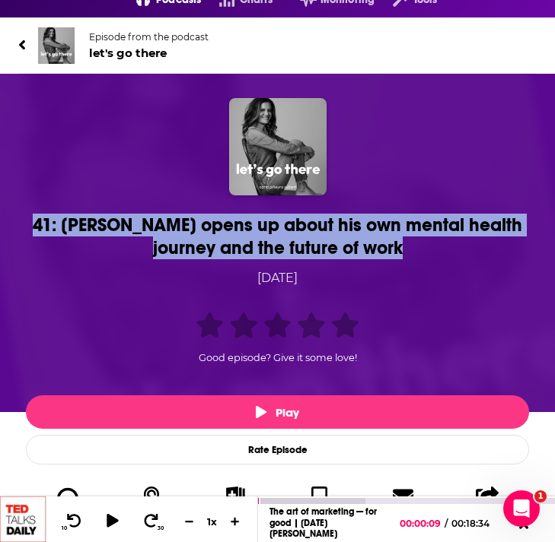
drag, startPoint x: 432, startPoint y: 242, endPoint x: 53, endPoint y: 214, distance: 379.9
click at [54, 214] on div "41: [PERSON_NAME] opens up about his own mental health journey and the future o…" at bounding box center [277, 237] width 495 height 46
copy h1 "41: [PERSON_NAME] opens up about his own mental health journey and the future o…"
click at [183, 227] on div "41: [PERSON_NAME] opens up about his own mental health journey and the future o…" at bounding box center [277, 237] width 495 height 46
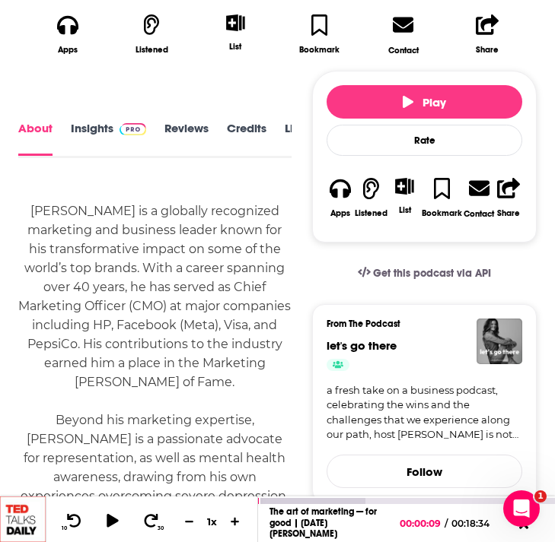
scroll to position [641, 0]
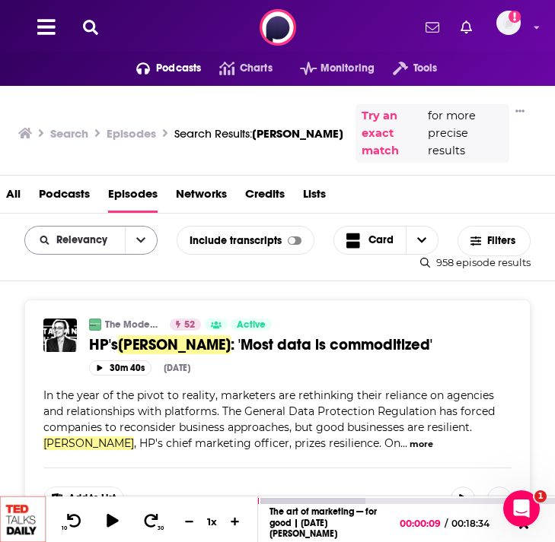
click at [139, 233] on button "open menu" at bounding box center [141, 240] width 32 height 27
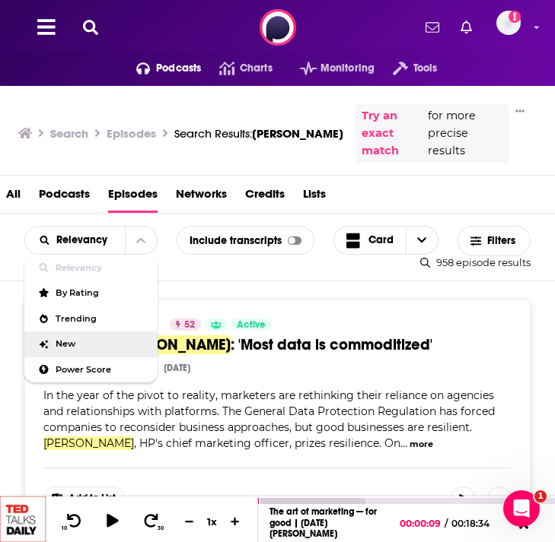
click at [94, 340] on span "New" at bounding box center [101, 344] width 90 height 8
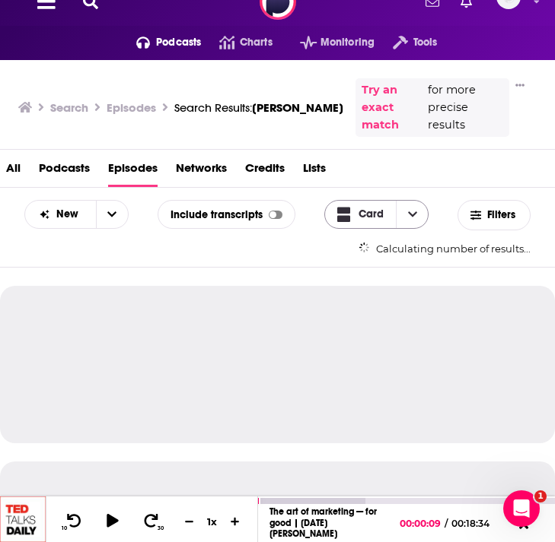
scroll to position [81, 0]
